Goal: Use online tool/utility: Use online tool/utility

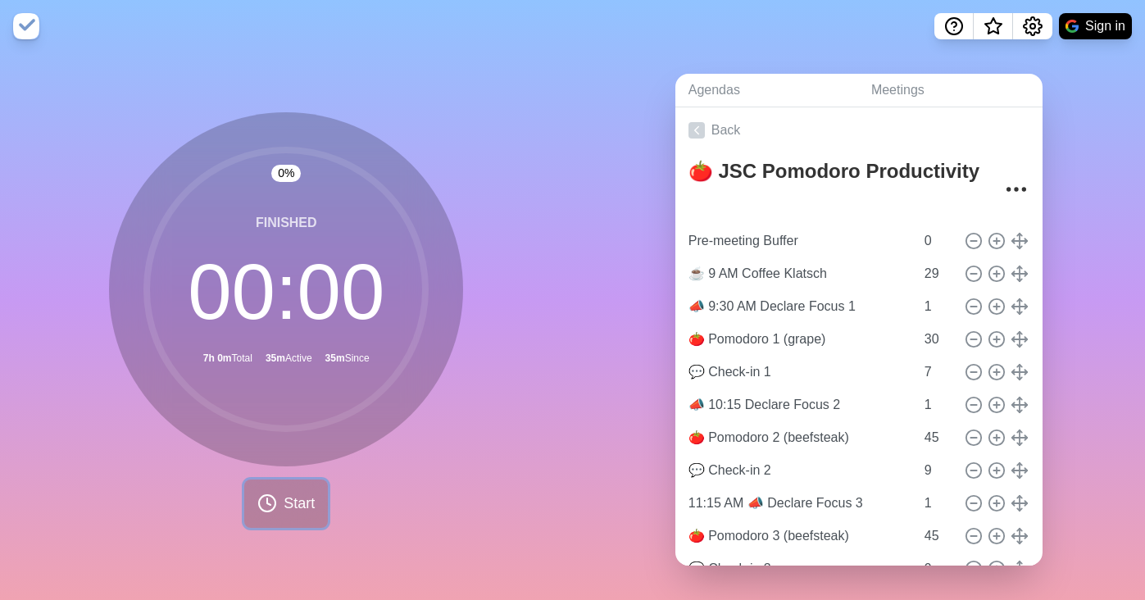
click at [286, 503] on span "Start" at bounding box center [299, 504] width 31 height 22
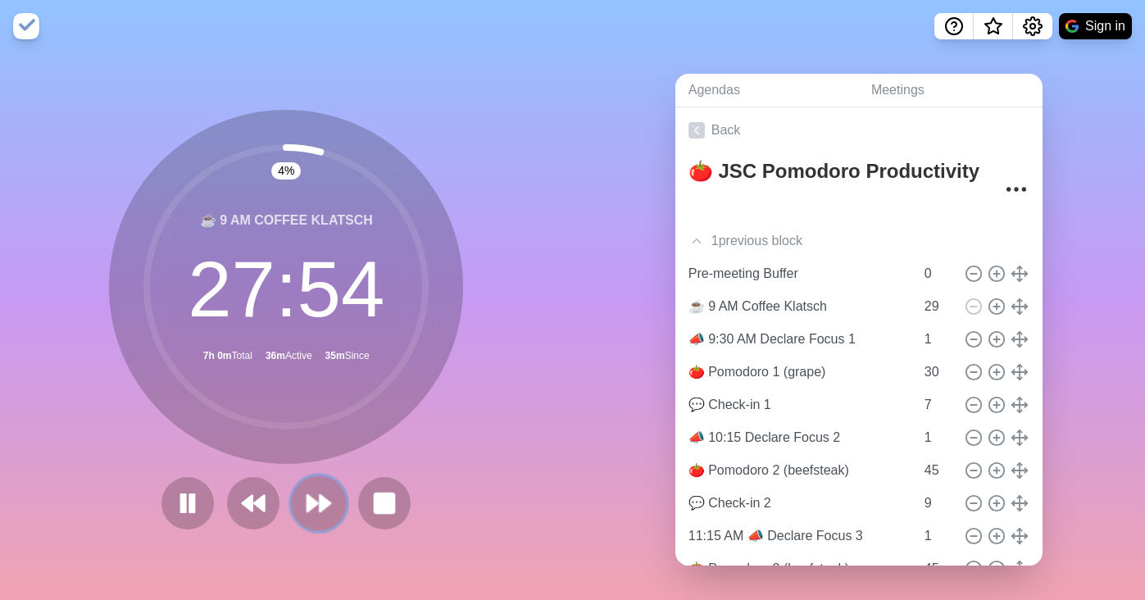
click at [325, 495] on icon at bounding box center [319, 503] width 28 height 28
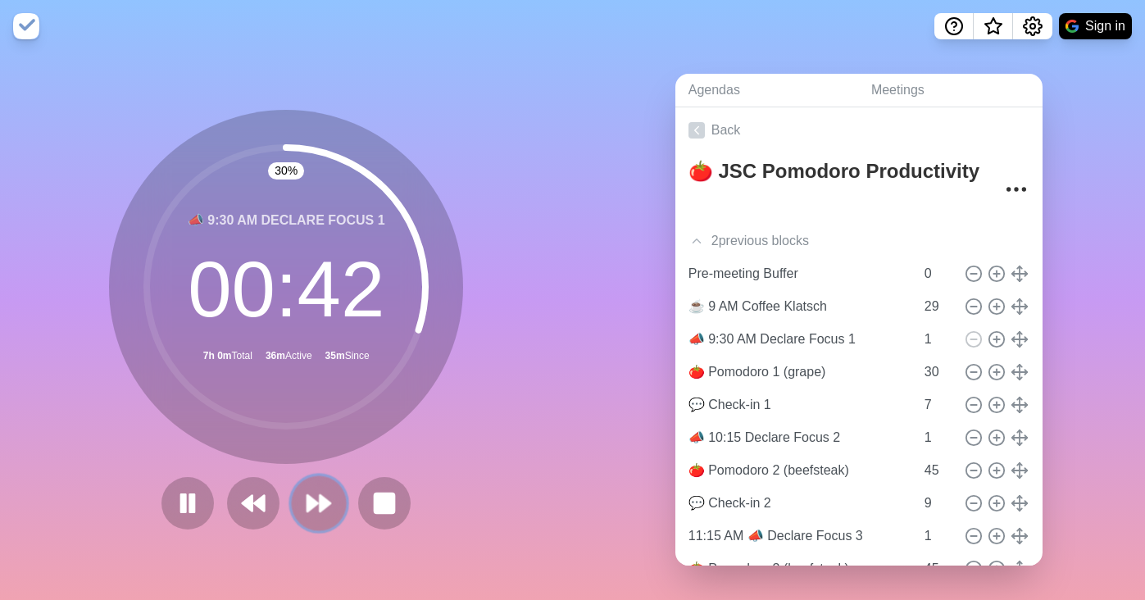
click at [307, 496] on polygon at bounding box center [312, 503] width 11 height 16
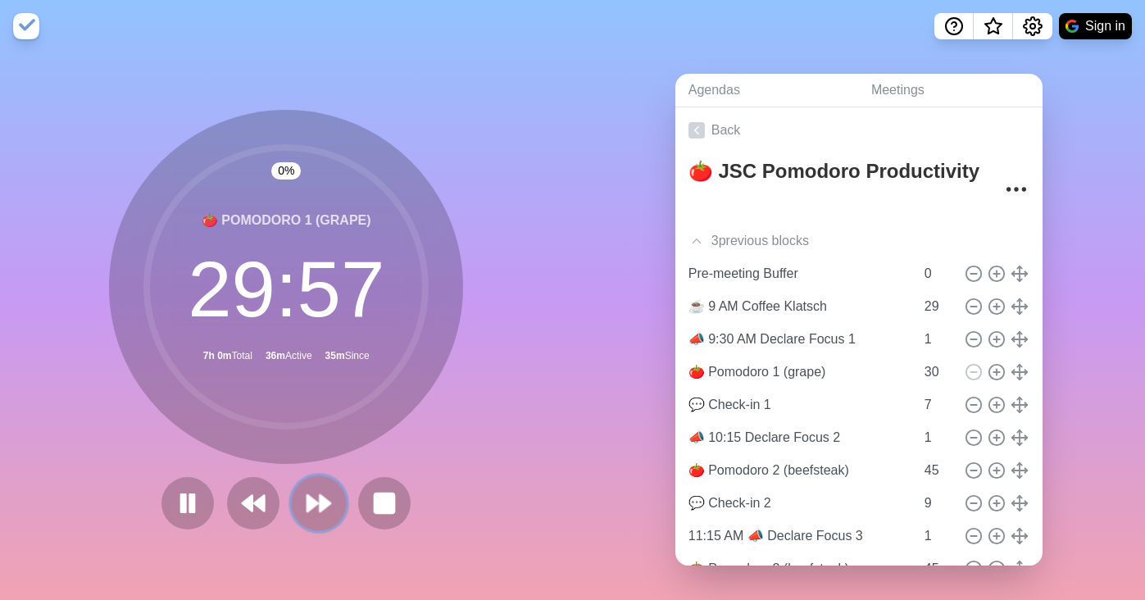
click at [307, 496] on polygon at bounding box center [312, 503] width 11 height 16
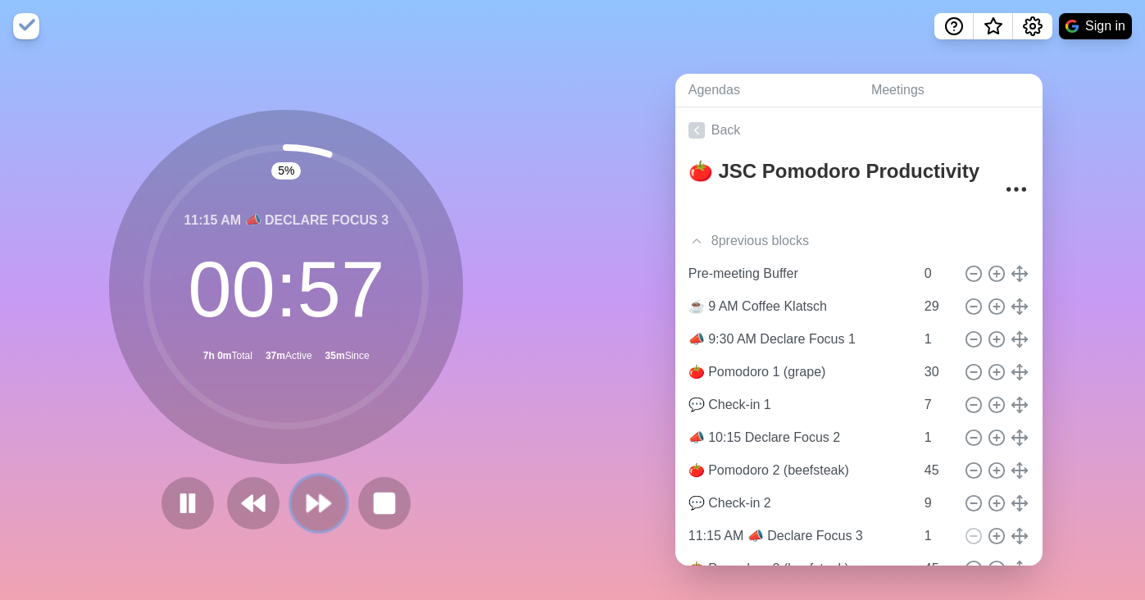
click at [307, 496] on polygon at bounding box center [312, 503] width 11 height 16
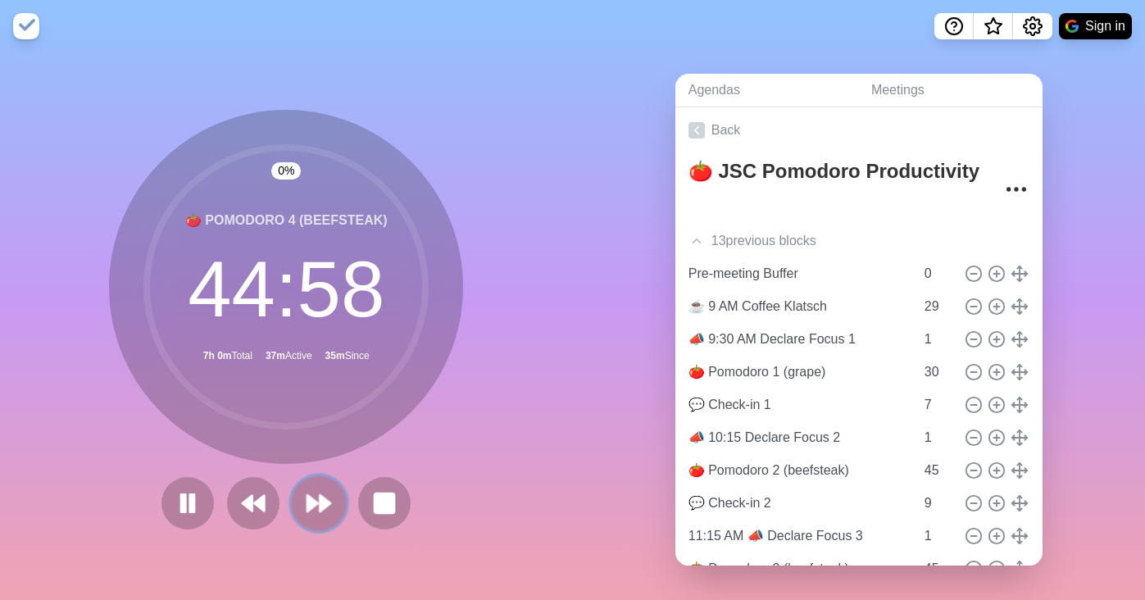
click at [307, 496] on polygon at bounding box center [312, 503] width 11 height 16
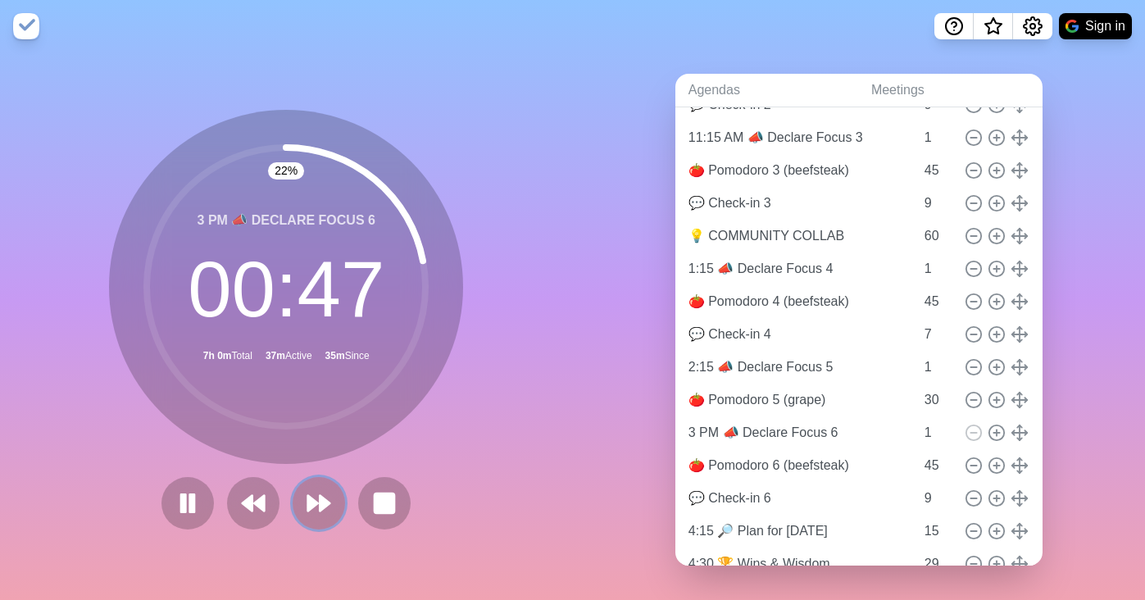
scroll to position [403, 0]
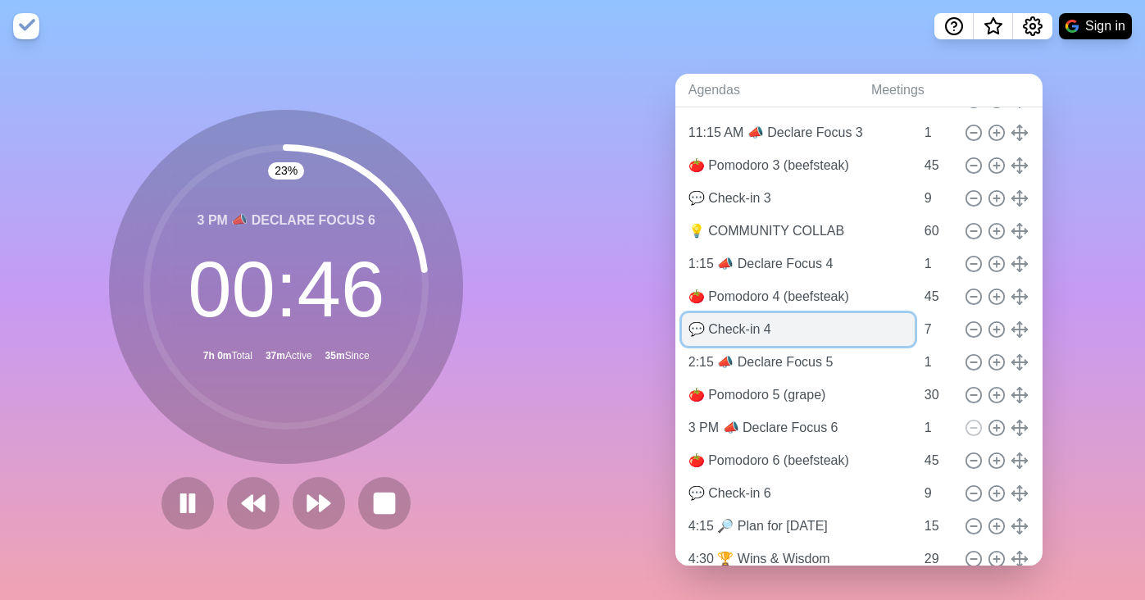
click at [771, 332] on input "💬 Check-in 4" at bounding box center [798, 329] width 233 height 33
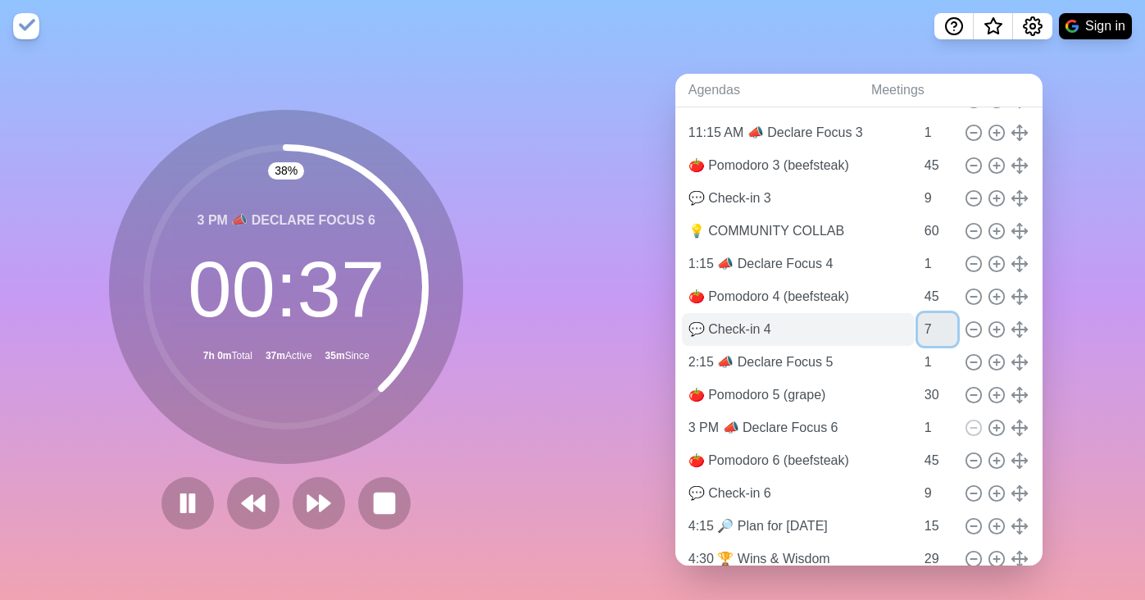
scroll to position [465, 0]
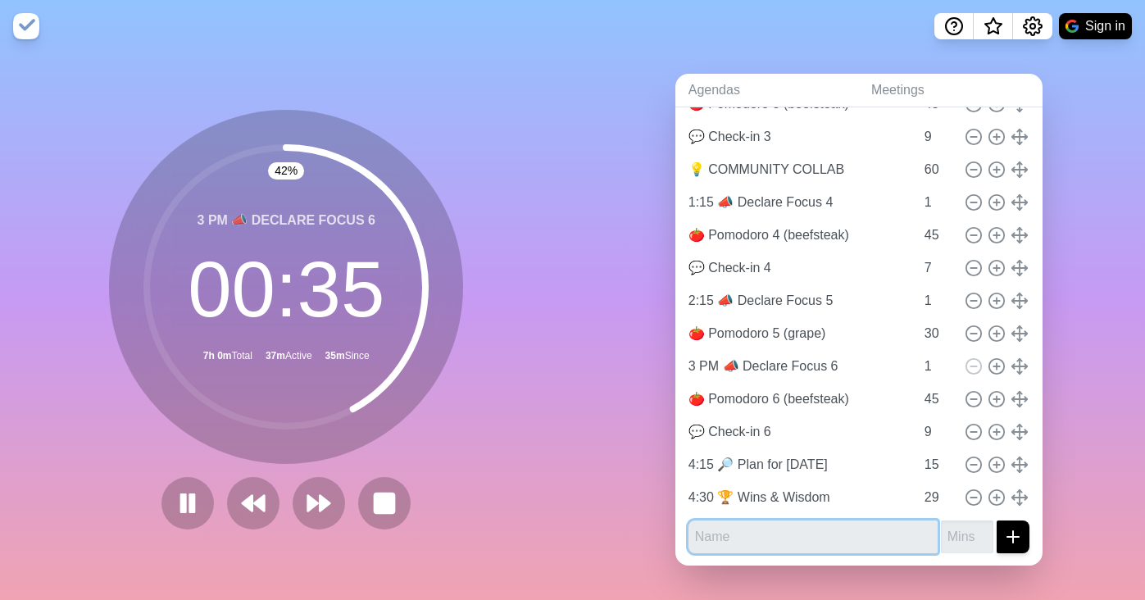
click at [727, 538] on input "text" at bounding box center [813, 537] width 249 height 33
paste input "💬 Check-in 4"
type input "💬 Check-in 5"
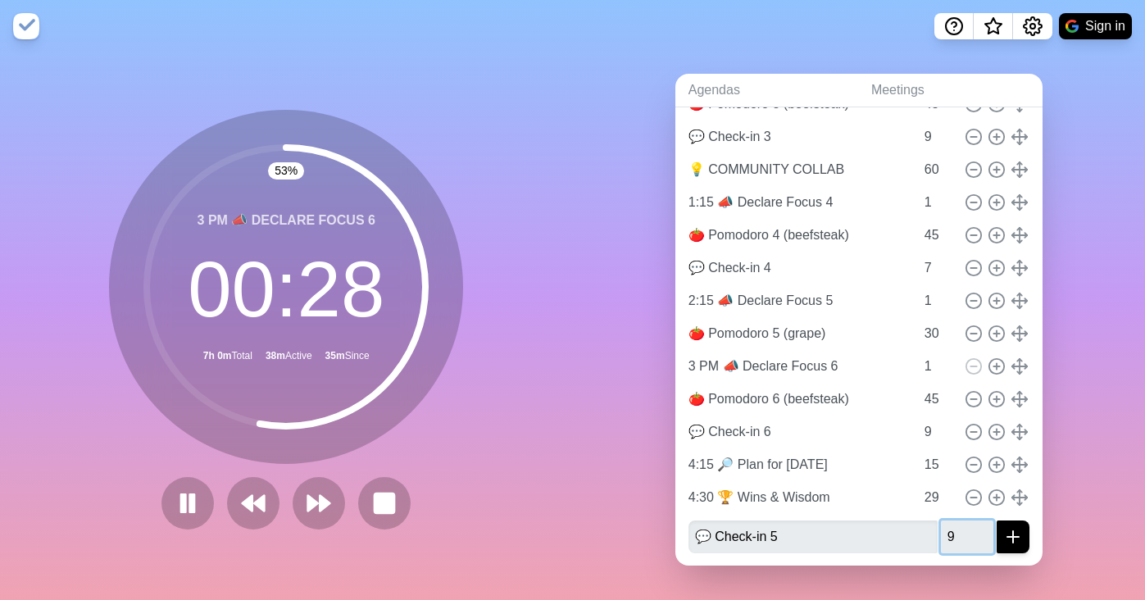
type input "9"
click at [1004, 538] on icon "submit" at bounding box center [1014, 537] width 20 height 20
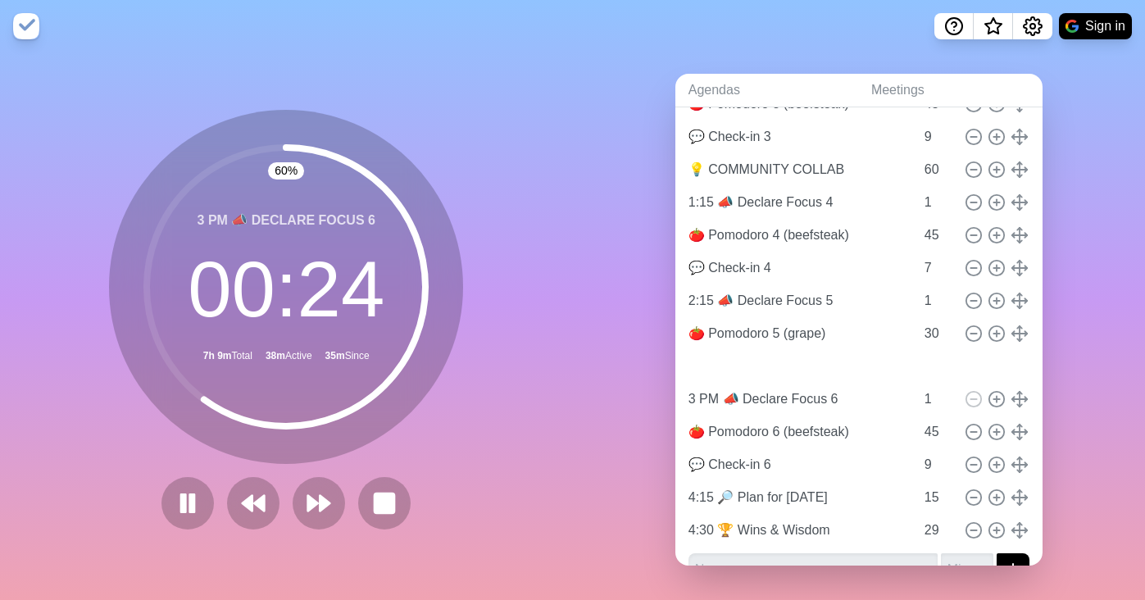
type input "💬 Check-in 5"
type input "9"
type input "3 PM 📣 Declare Focus 6"
type input "1"
type input "🍅 Pomodoro 6 (beefsteak)"
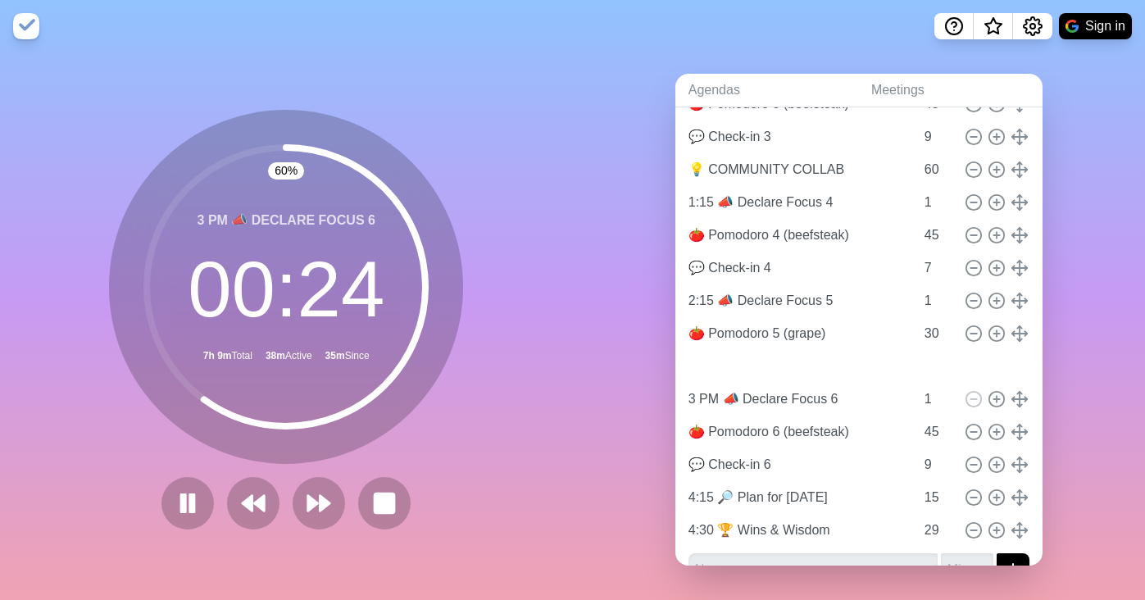
type input "45"
type input "💬 Check-in 6"
type input "9"
type input "4:15 🔎 Plan for [DATE]"
type input "15"
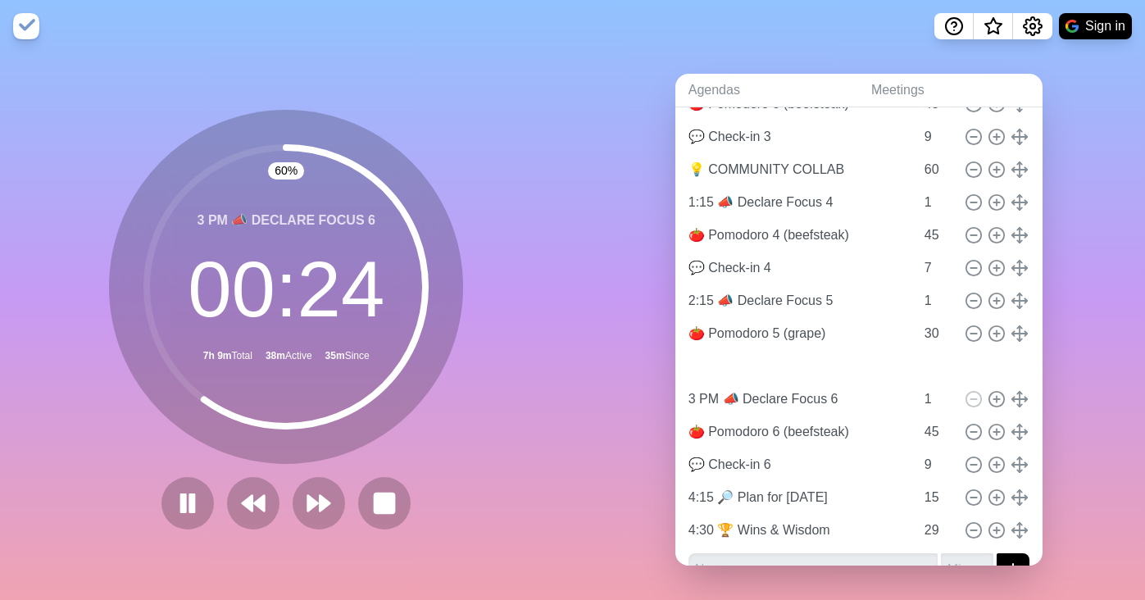
type input "4:30 🏆 Wins & Wisdom"
type input "29"
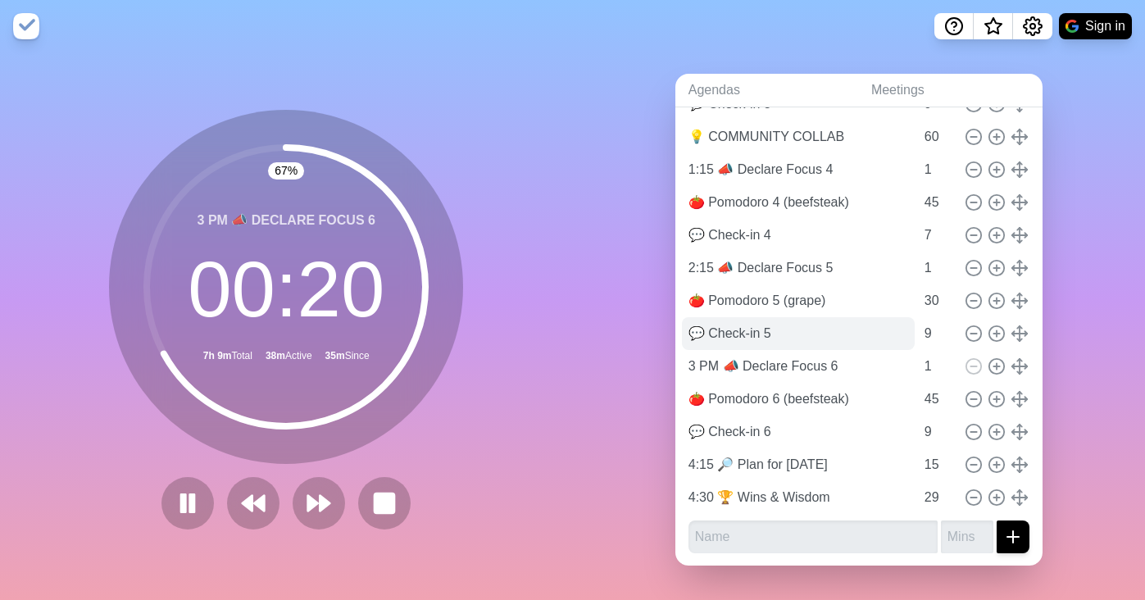
scroll to position [9, 0]
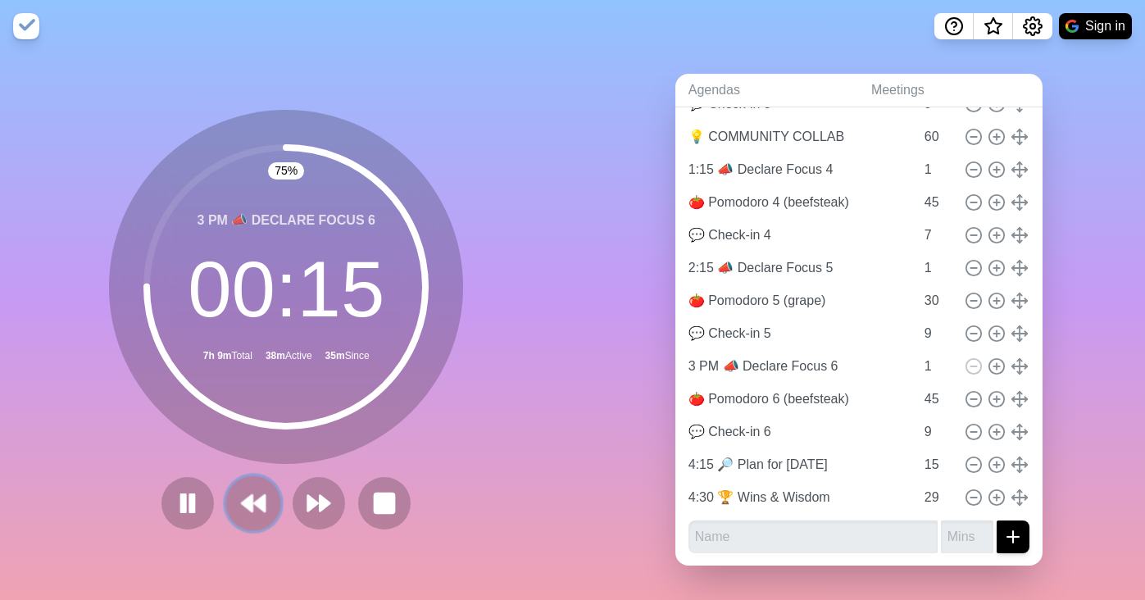
click at [249, 500] on icon at bounding box center [253, 503] width 28 height 28
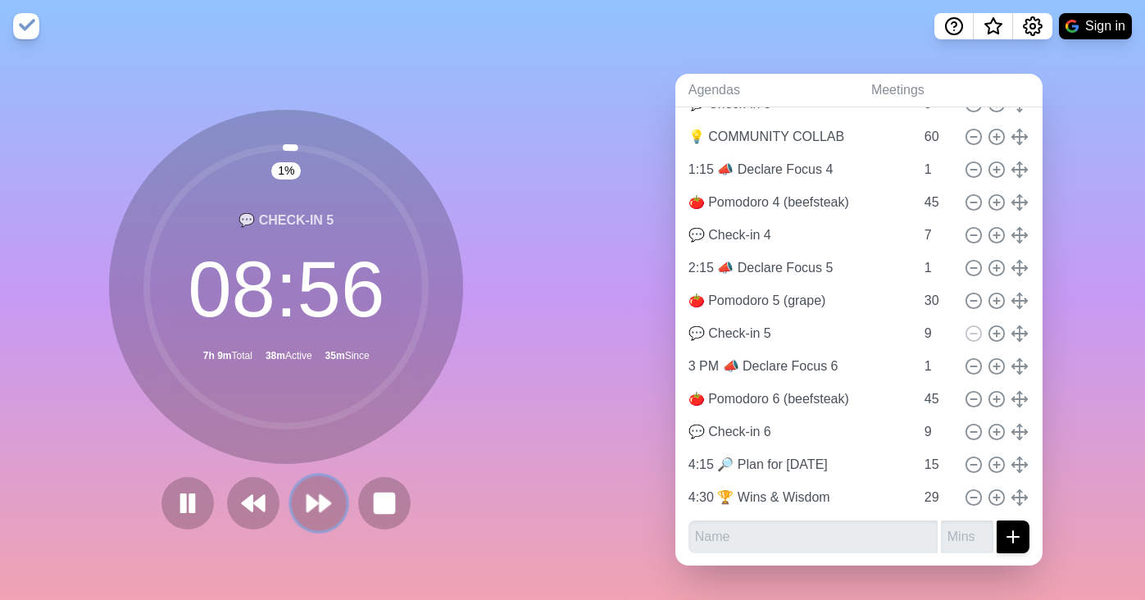
click at [292, 498] on button at bounding box center [319, 503] width 55 height 55
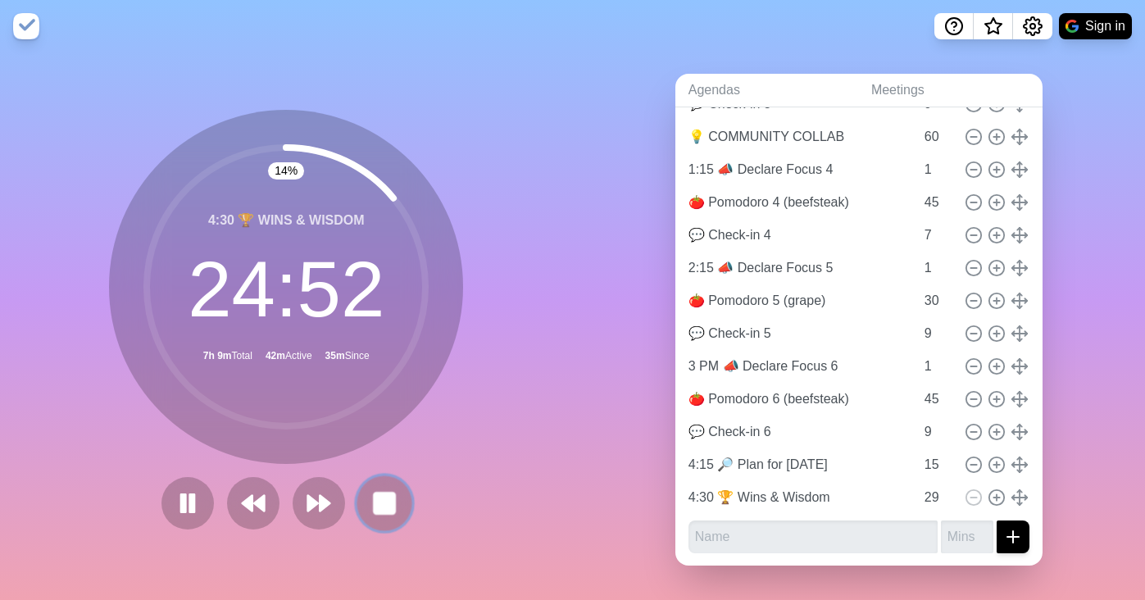
click at [361, 485] on button at bounding box center [384, 503] width 55 height 55
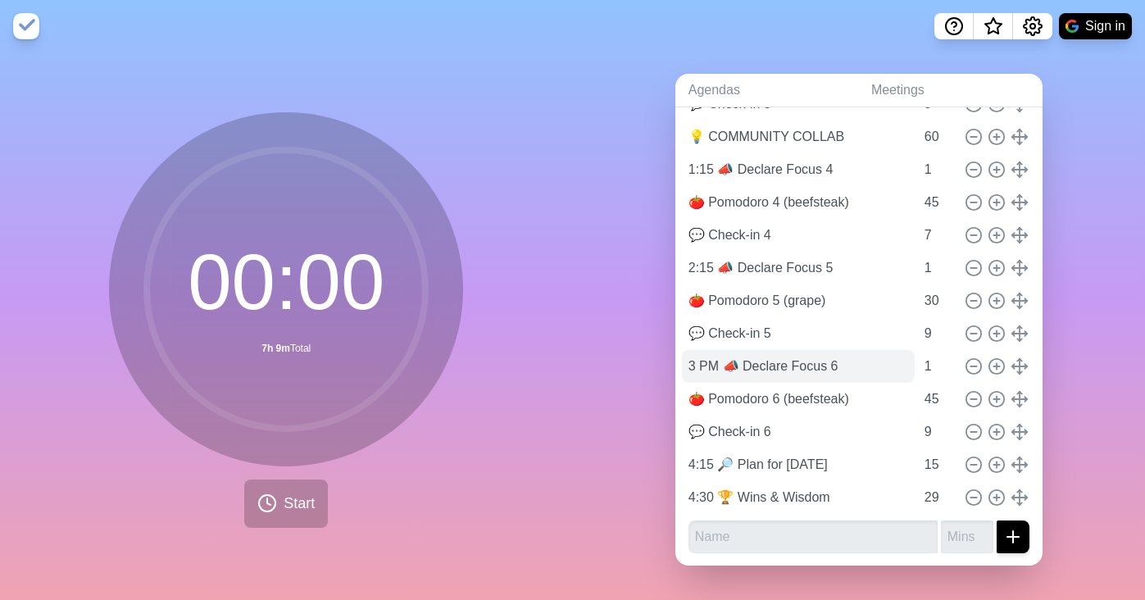
scroll to position [0, 0]
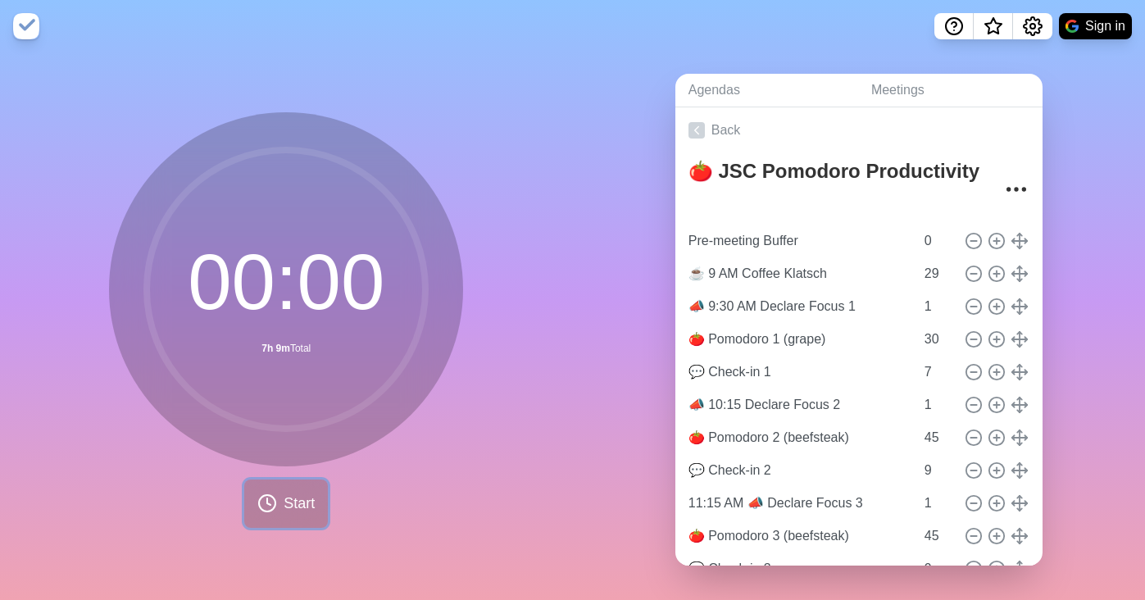
click at [284, 493] on span "Start" at bounding box center [299, 504] width 31 height 22
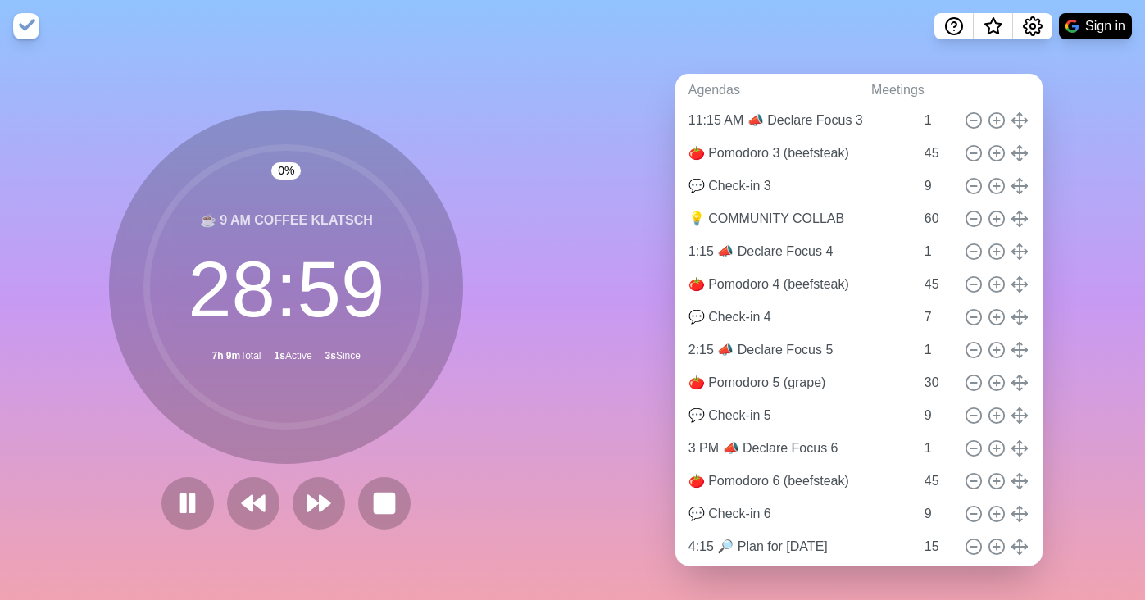
scroll to position [498, 0]
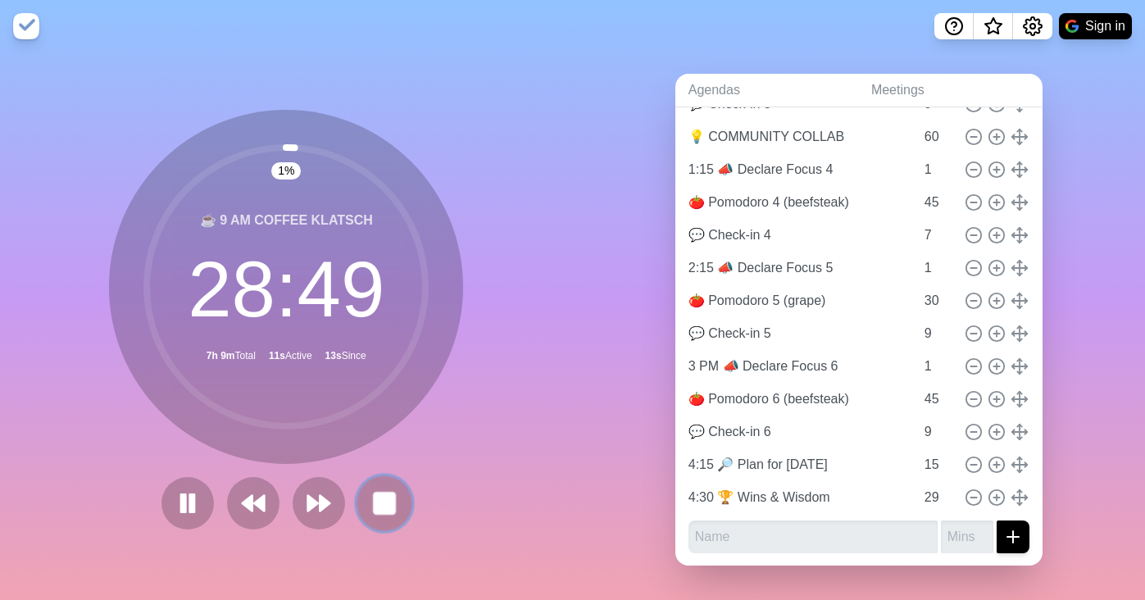
click at [391, 504] on icon at bounding box center [385, 503] width 28 height 28
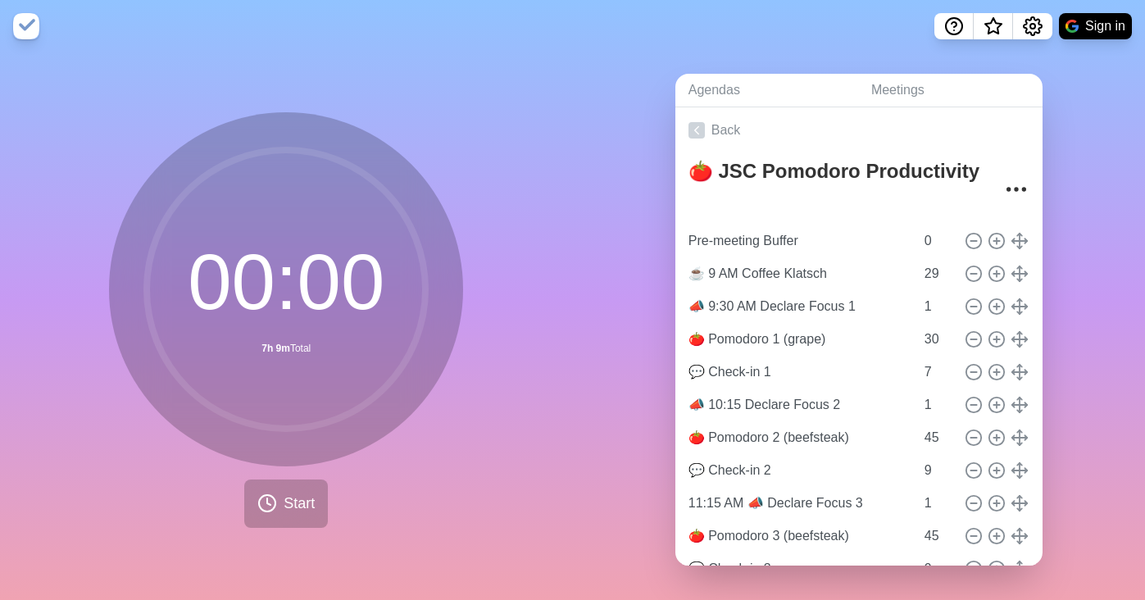
scroll to position [0, 0]
click at [918, 239] on input "0" at bounding box center [937, 241] width 39 height 33
type input "890"
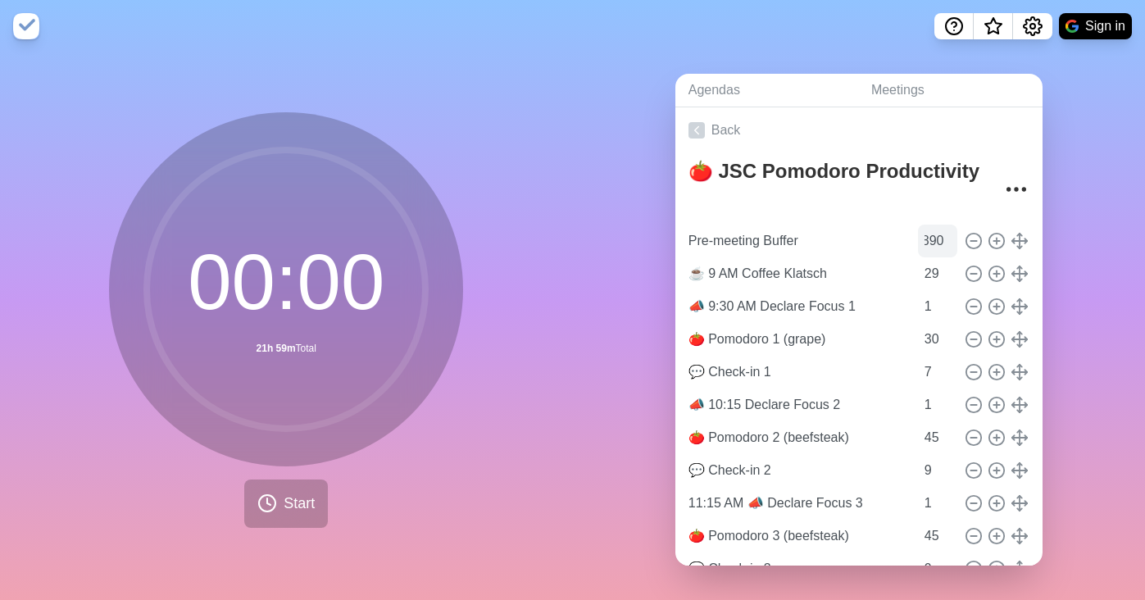
scroll to position [0, 0]
click at [287, 503] on span "Start" at bounding box center [299, 504] width 31 height 22
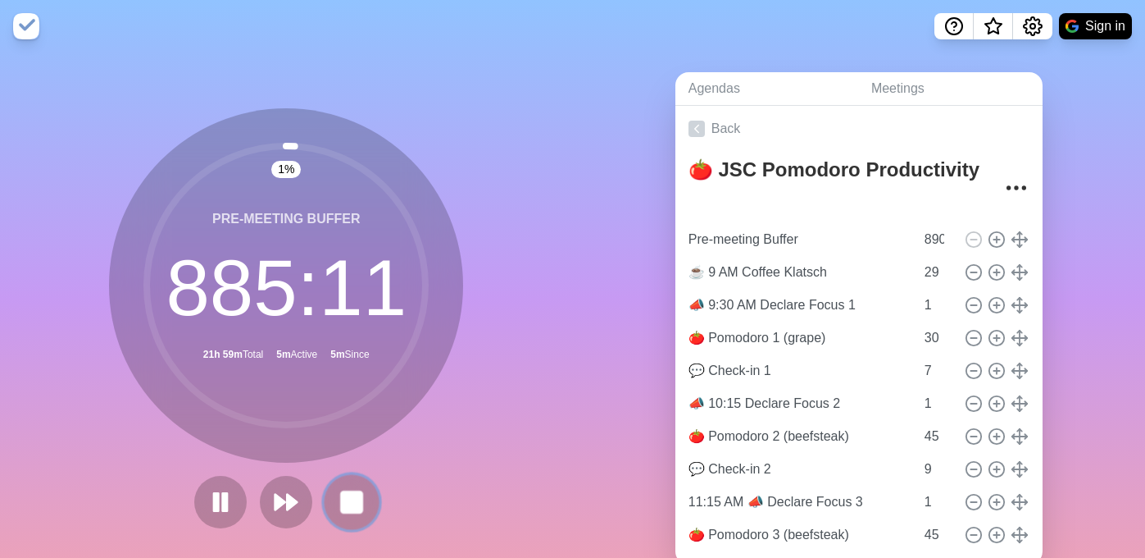
click at [348, 509] on rect at bounding box center [352, 501] width 20 height 20
